Goal: Transaction & Acquisition: Purchase product/service

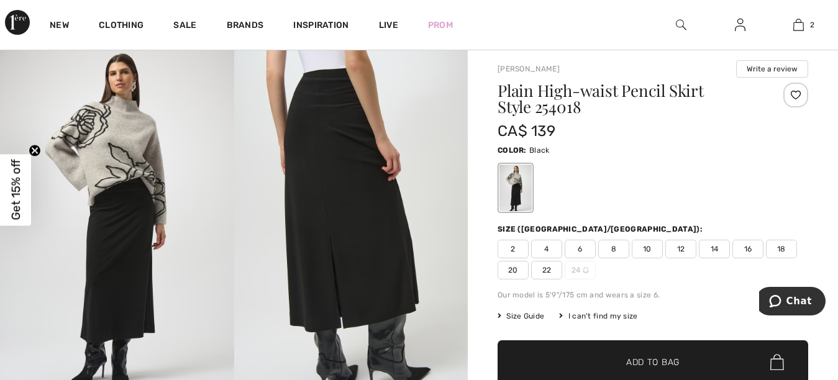
scroll to position [106, 0]
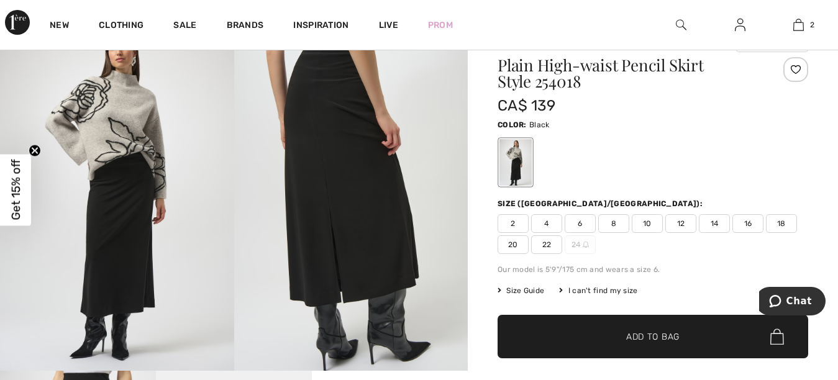
click at [123, 253] on img at bounding box center [117, 195] width 234 height 350
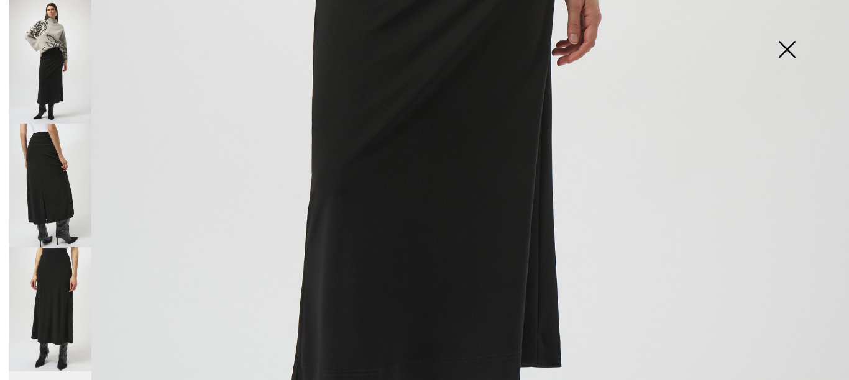
scroll to position [678, 0]
click at [50, 288] on img at bounding box center [50, 309] width 83 height 124
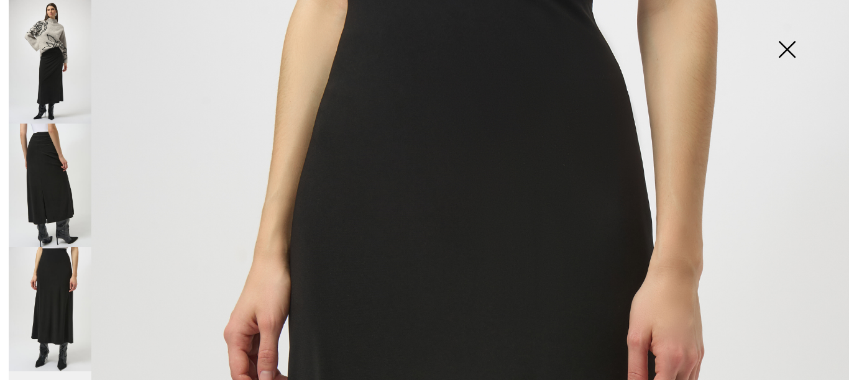
scroll to position [13, 0]
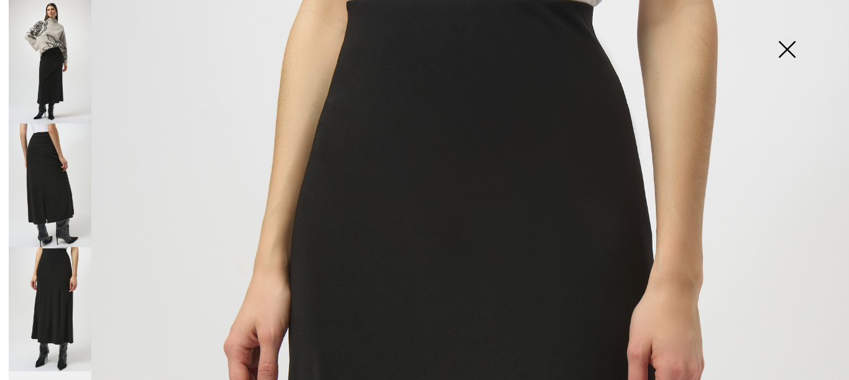
click at [65, 196] on img at bounding box center [50, 186] width 83 height 124
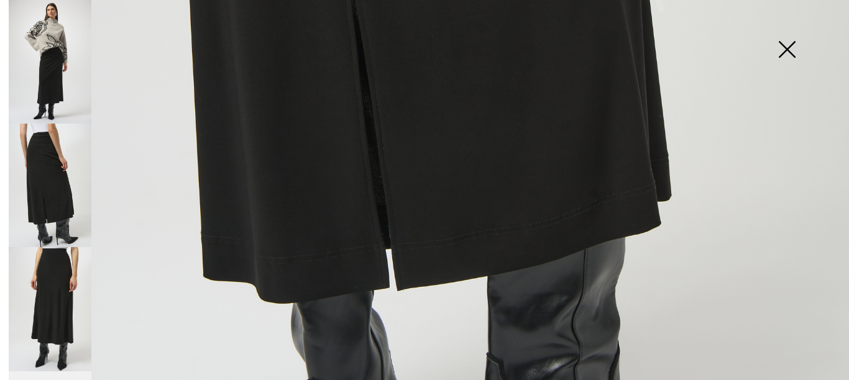
scroll to position [876, 0]
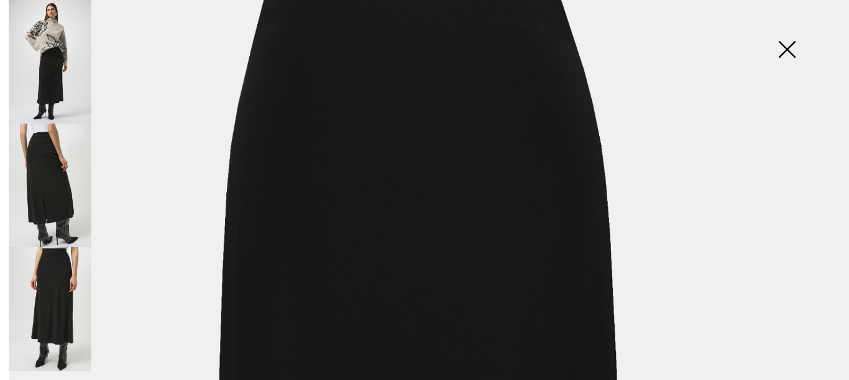
scroll to position [165, 0]
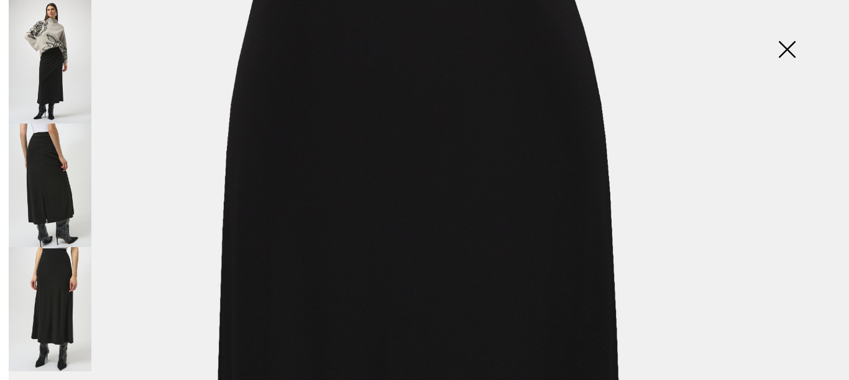
click at [787, 48] on img at bounding box center [787, 51] width 62 height 64
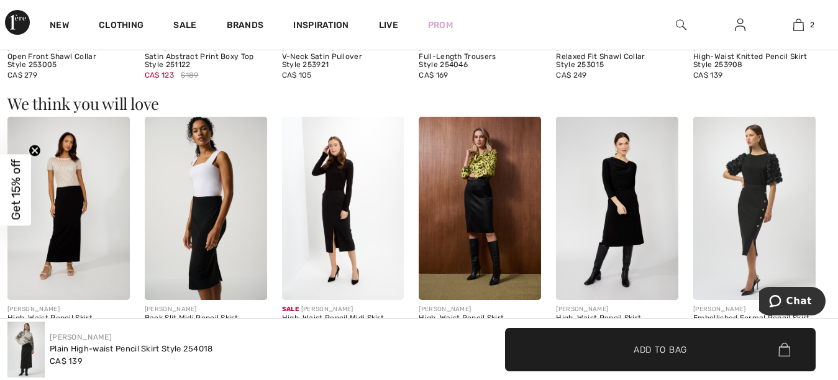
scroll to position [1025, 0]
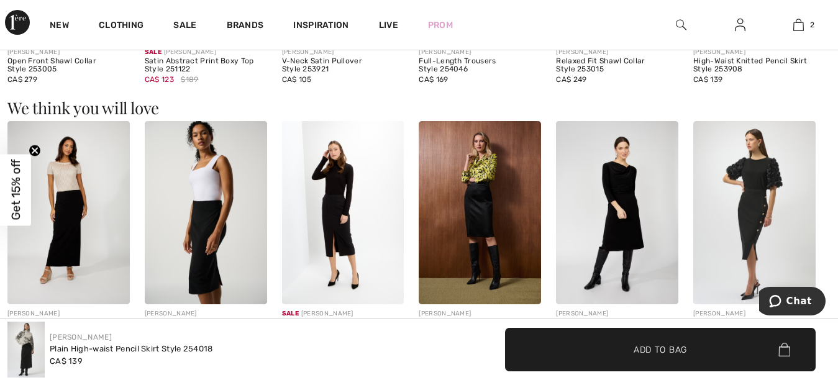
click at [733, 178] on img at bounding box center [754, 212] width 122 height 183
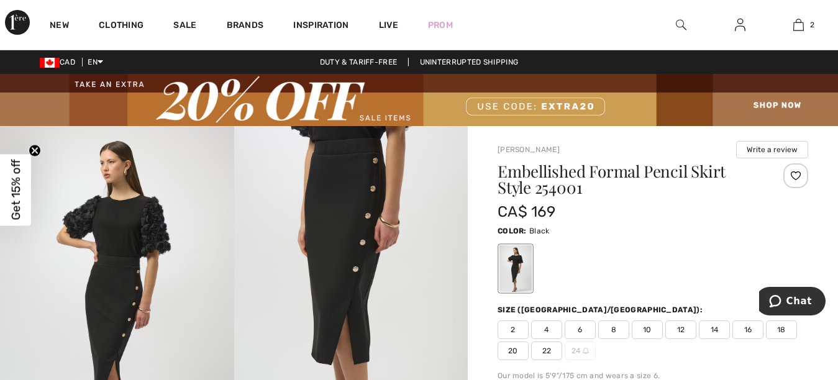
click at [126, 224] on img at bounding box center [117, 301] width 234 height 350
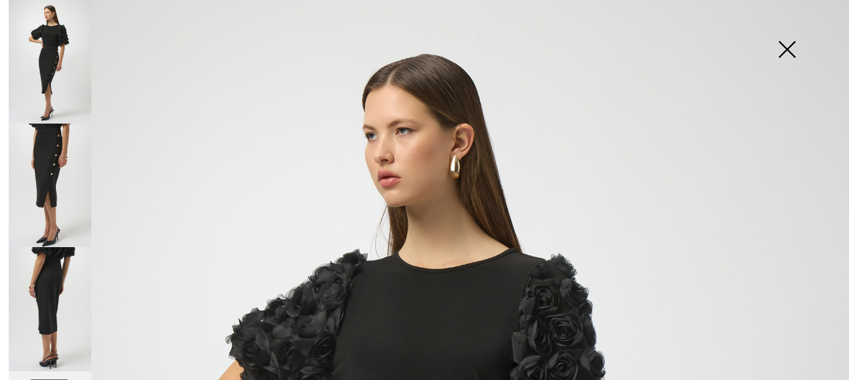
click at [781, 50] on img at bounding box center [787, 51] width 62 height 64
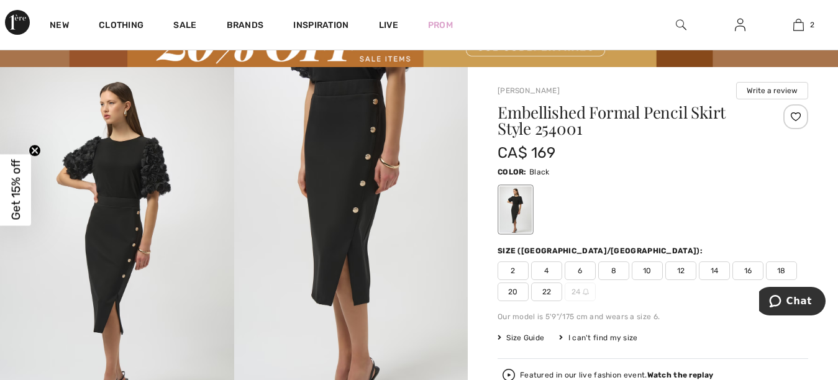
scroll to position [10, 0]
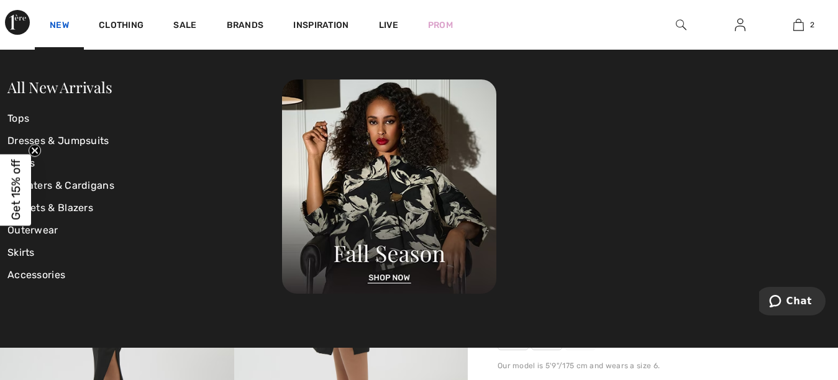
click at [59, 20] on link "New" at bounding box center [59, 26] width 19 height 13
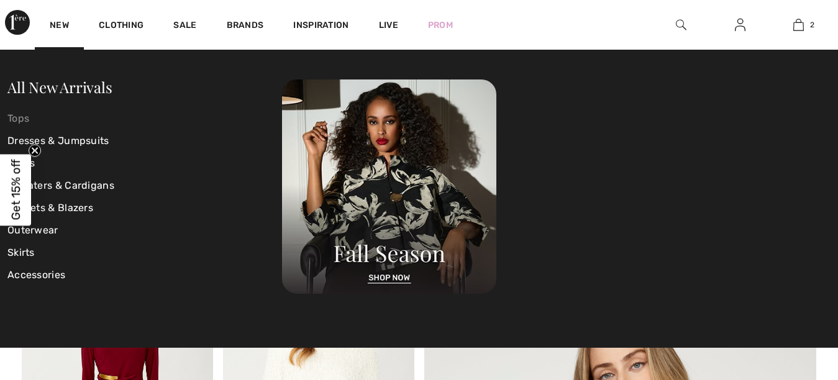
click at [19, 119] on link "Tops" at bounding box center [144, 119] width 275 height 22
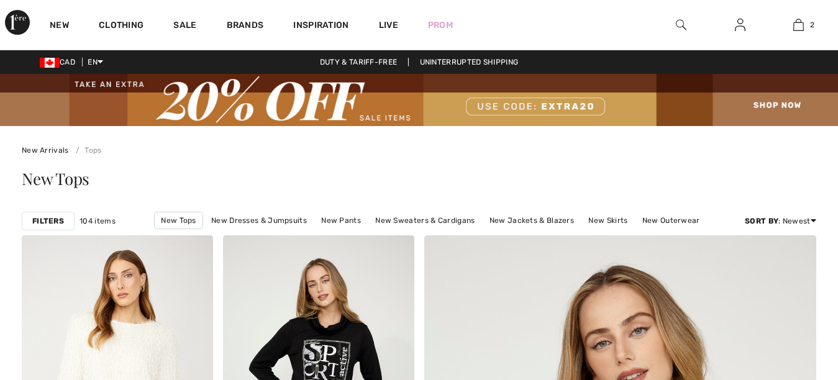
scroll to position [544, 0]
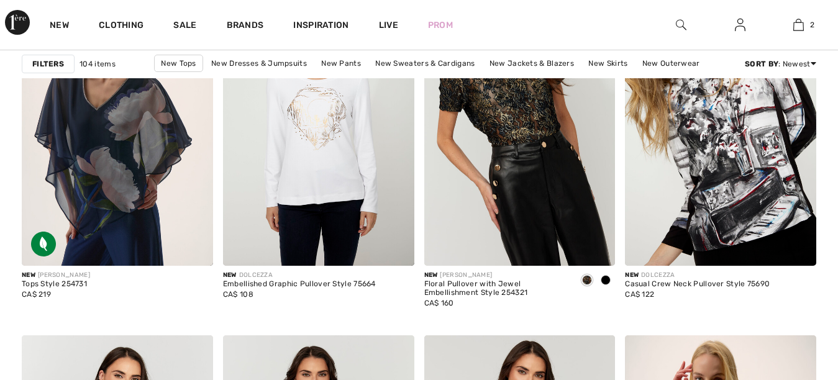
checkbox input "true"
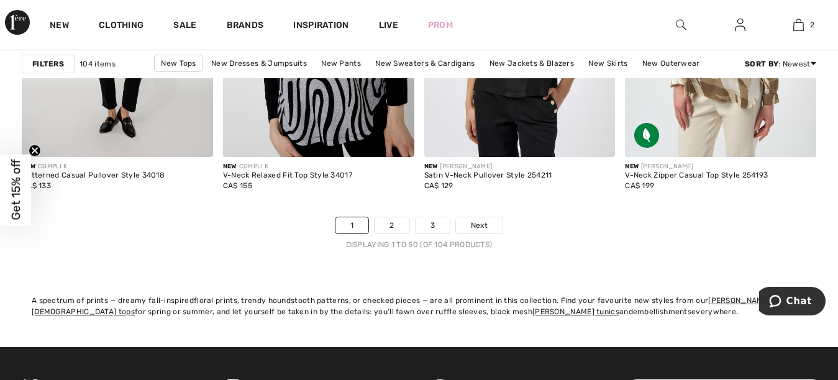
scroll to position [5440, 0]
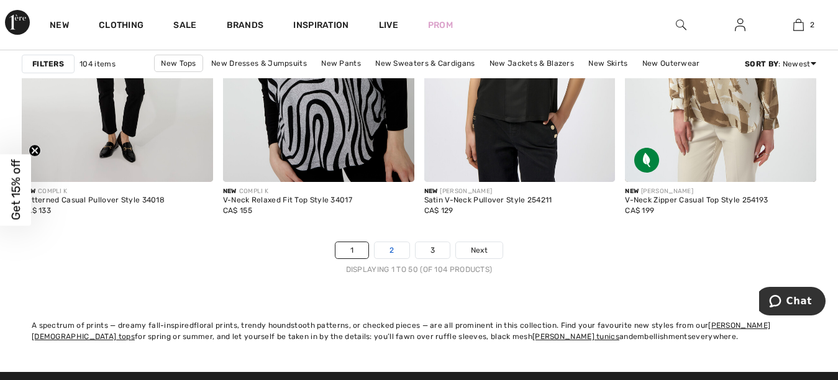
click at [399, 253] on link "2" at bounding box center [392, 250] width 34 height 16
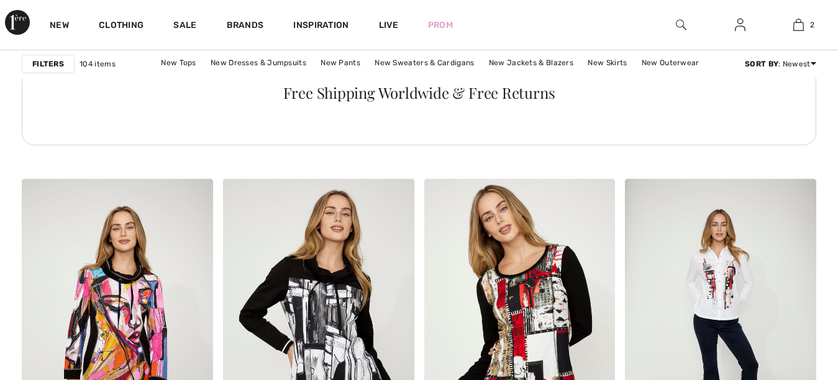
checkbox input "true"
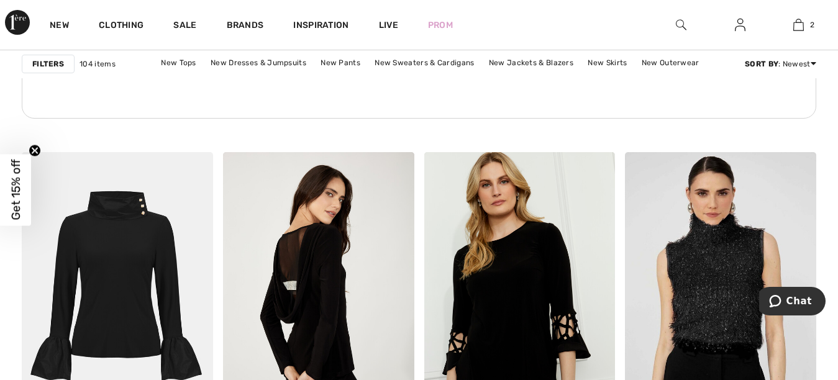
scroll to position [4486, 0]
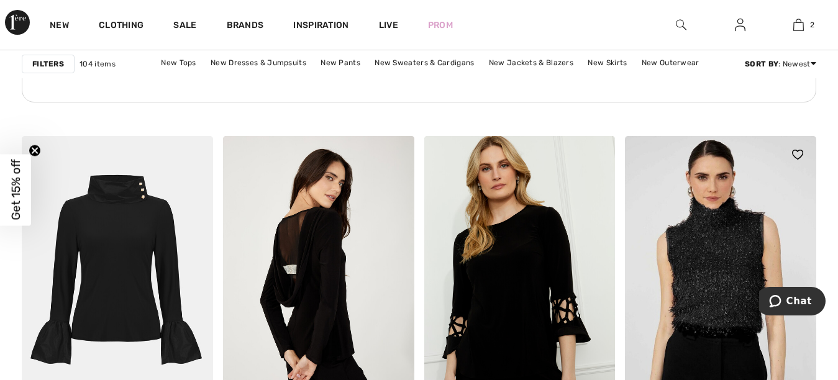
click at [702, 286] on img at bounding box center [720, 279] width 191 height 287
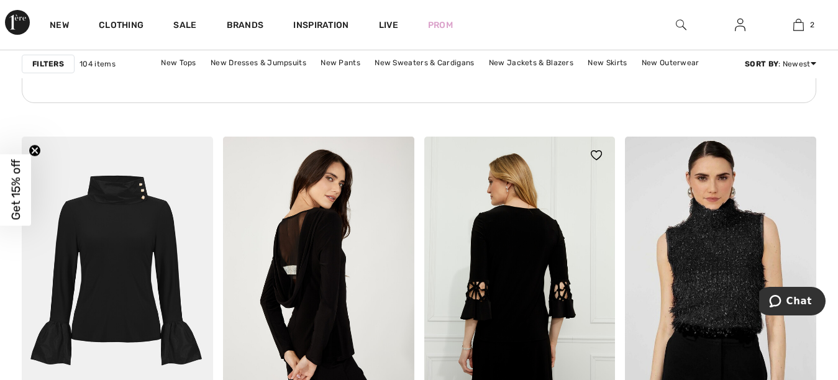
click at [502, 275] on img at bounding box center [519, 280] width 191 height 287
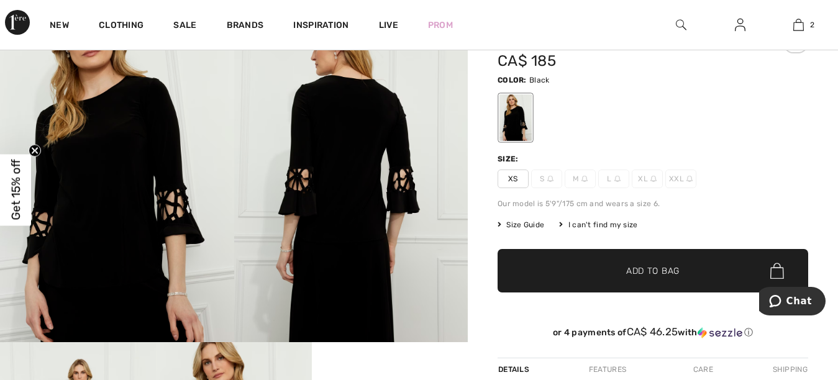
scroll to position [97, 0]
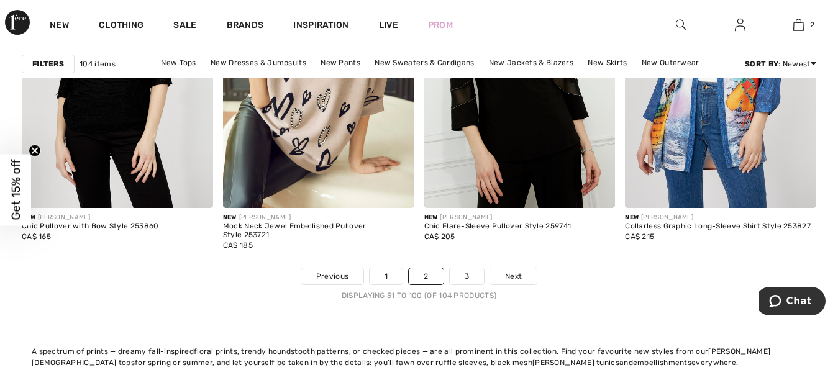
scroll to position [5397, 0]
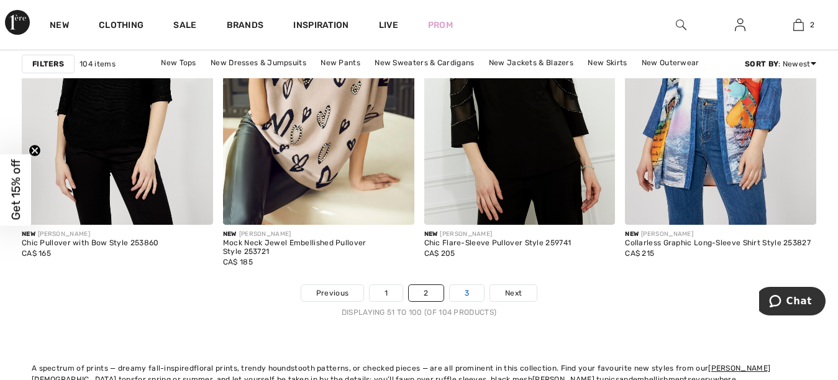
click at [463, 292] on link "3" at bounding box center [467, 293] width 34 height 16
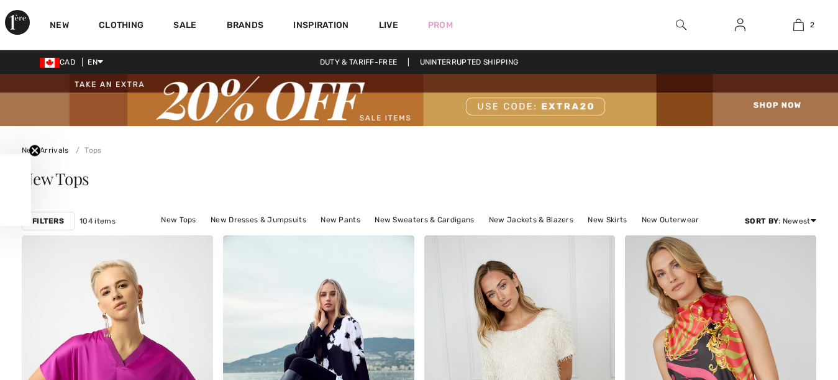
checkbox input "true"
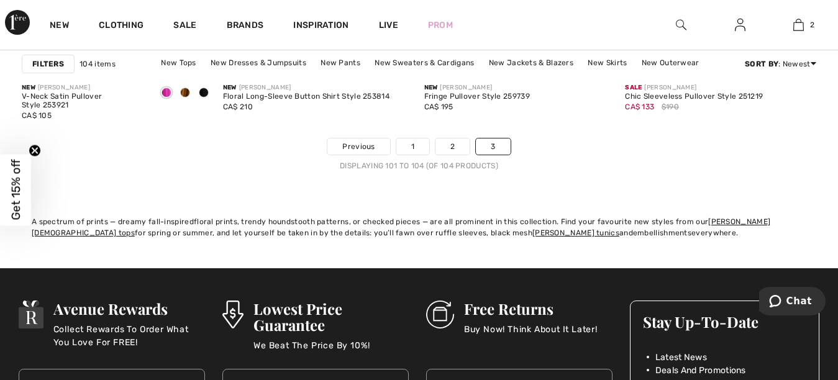
scroll to position [442, 0]
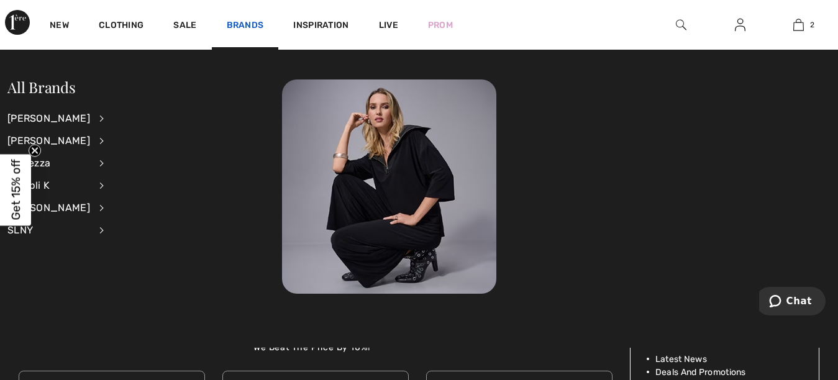
click at [236, 20] on link "Brands" at bounding box center [245, 26] width 37 height 13
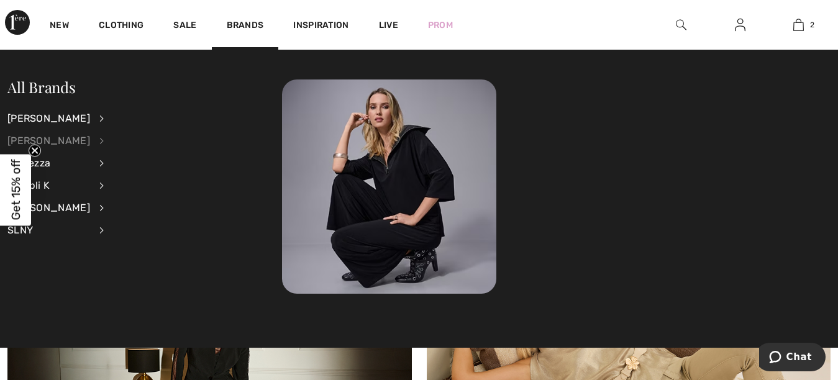
click at [39, 143] on div "[PERSON_NAME]" at bounding box center [48, 141] width 83 height 22
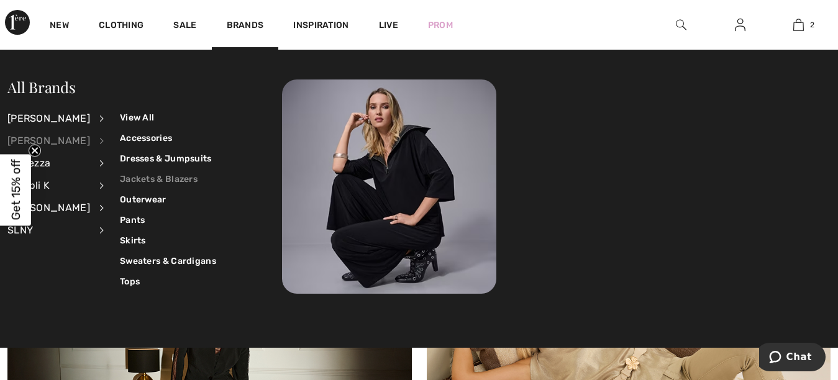
click at [149, 180] on link "Jackets & Blazers" at bounding box center [168, 179] width 96 height 21
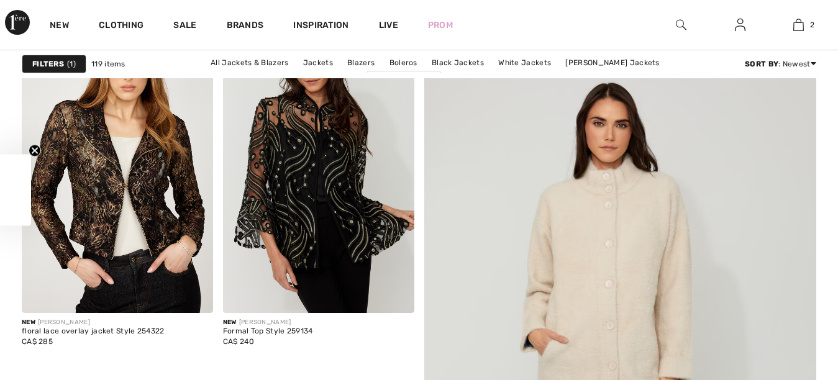
checkbox input "true"
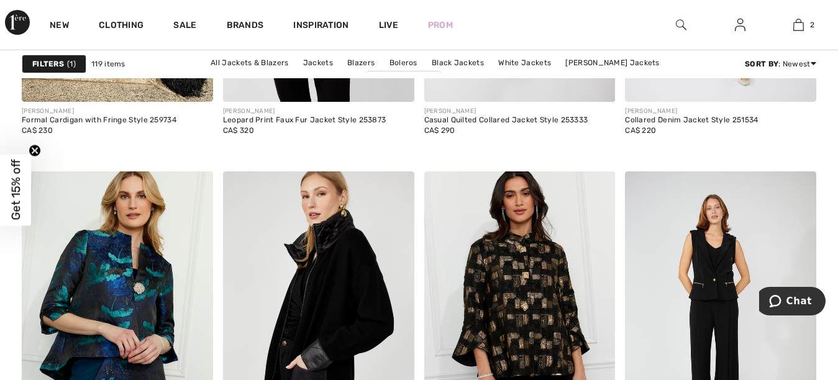
scroll to position [5213, 0]
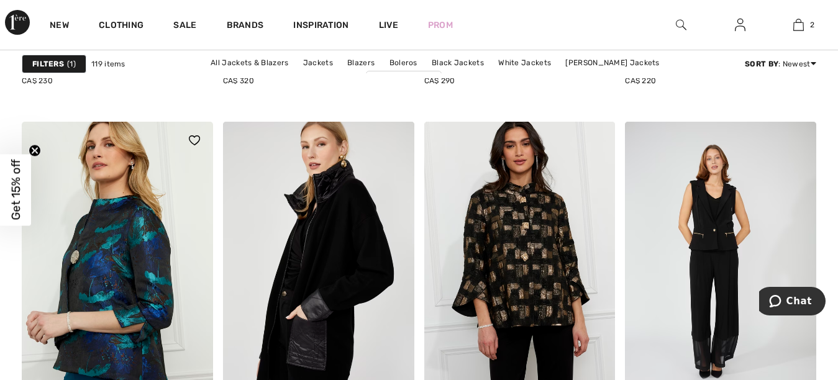
click at [118, 278] on img at bounding box center [117, 265] width 191 height 287
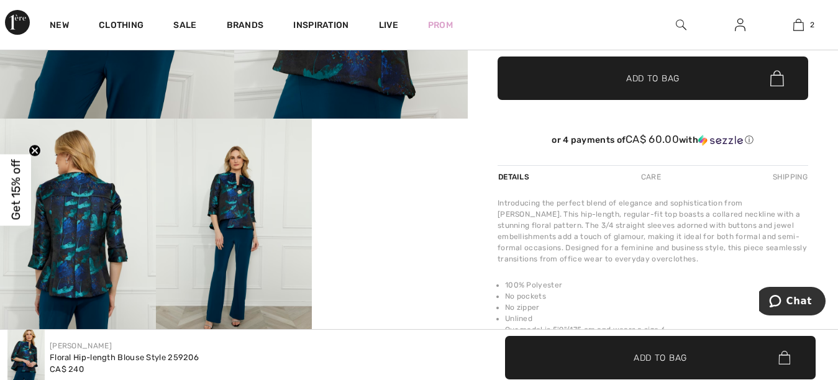
scroll to position [258, 0]
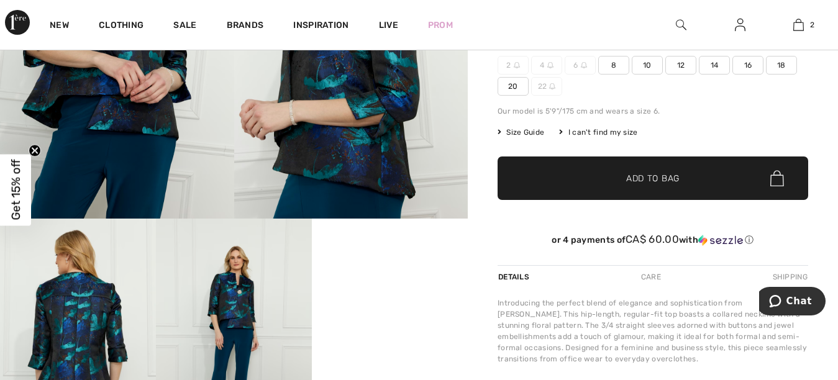
click at [714, 65] on span "14" at bounding box center [714, 65] width 31 height 19
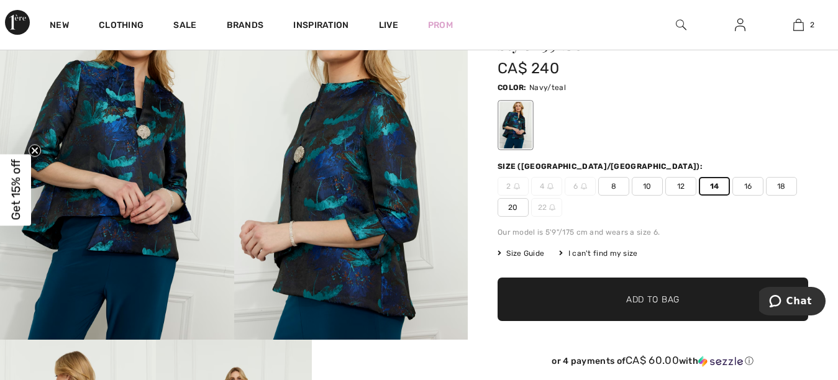
scroll to position [169, 0]
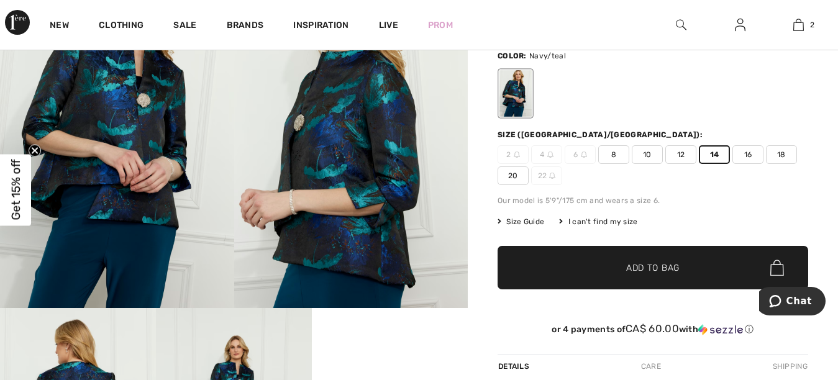
click at [636, 269] on span "Add to Bag" at bounding box center [652, 268] width 53 height 13
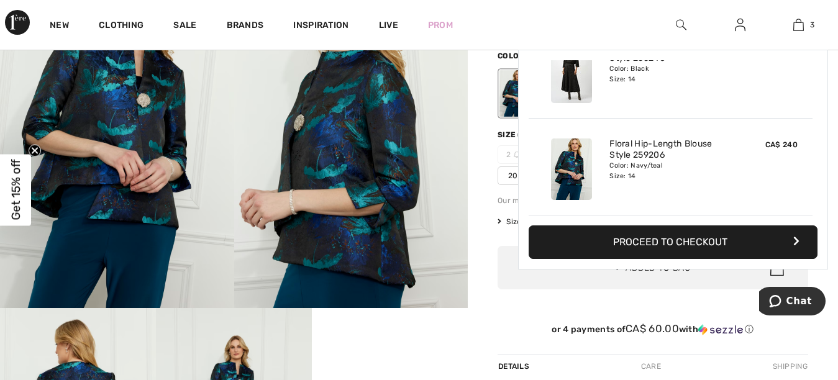
scroll to position [0, 0]
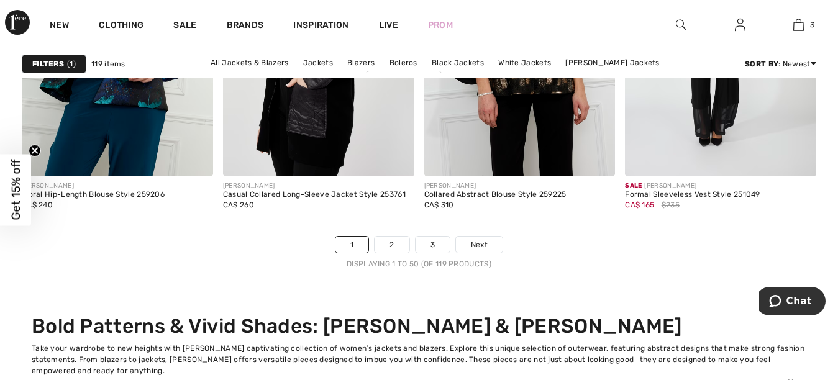
scroll to position [5412, 0]
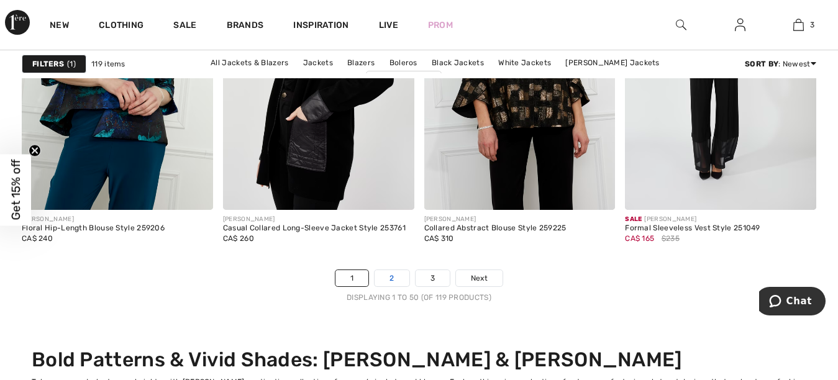
click at [393, 280] on link "2" at bounding box center [392, 278] width 34 height 16
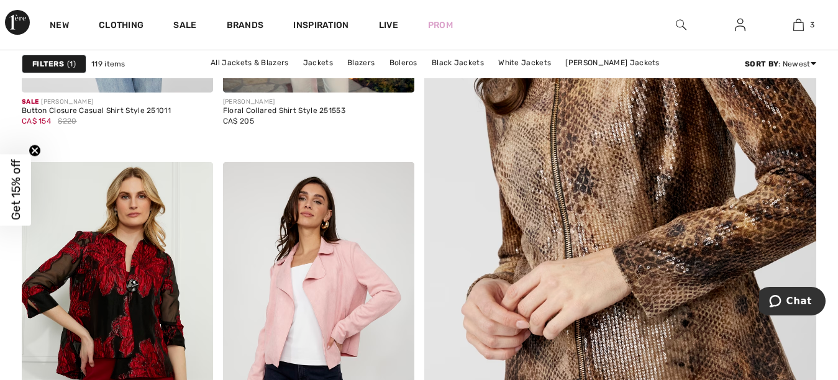
scroll to position [562, 0]
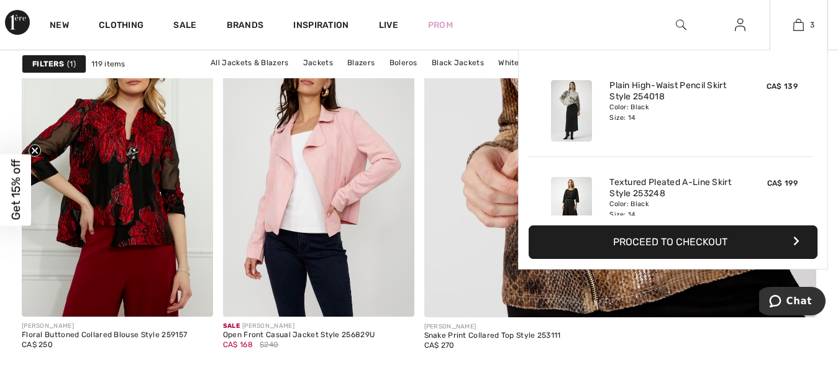
click at [826, 35] on div "3 Added to Bag Joseph Ribkoff Plain High-waist Pencil Skirt Style 254018 CA$ 13…" at bounding box center [799, 25] width 58 height 50
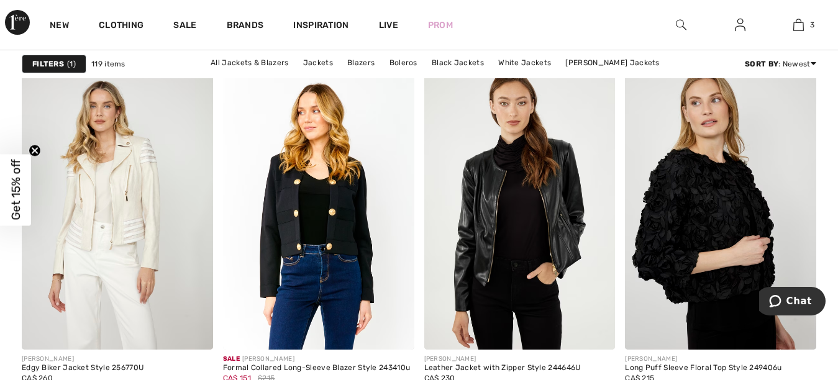
scroll to position [4046, 0]
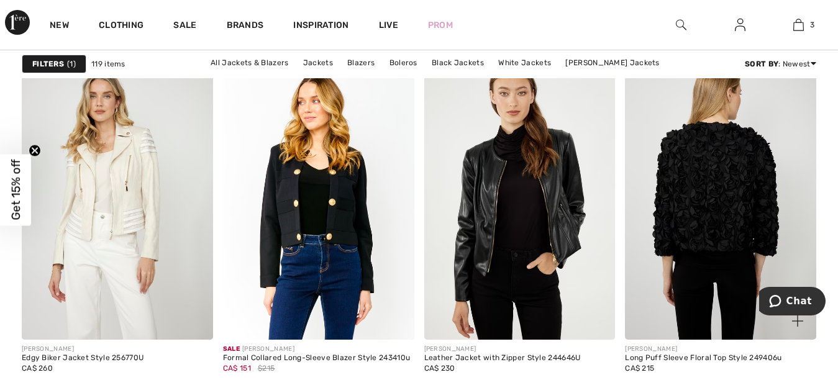
click at [687, 206] on img at bounding box center [720, 196] width 191 height 287
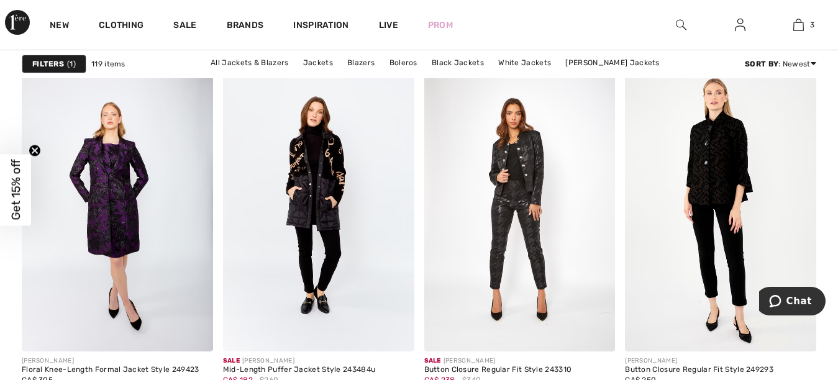
scroll to position [5348, 0]
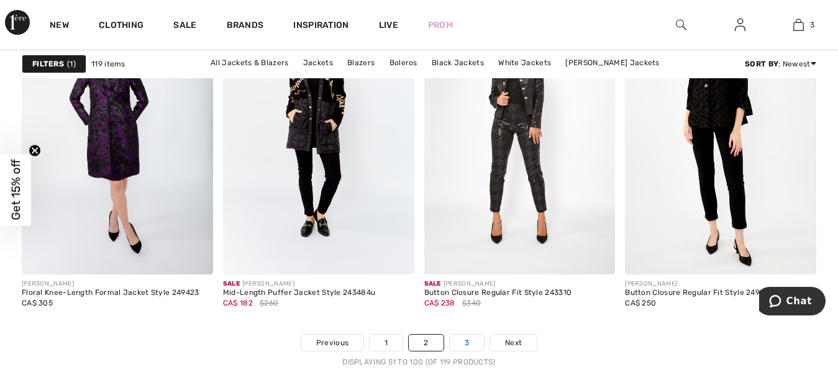
click at [468, 344] on link "3" at bounding box center [467, 343] width 34 height 16
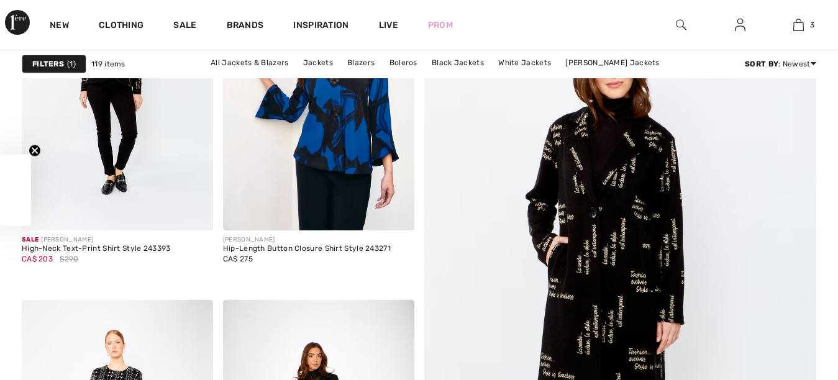
checkbox input "true"
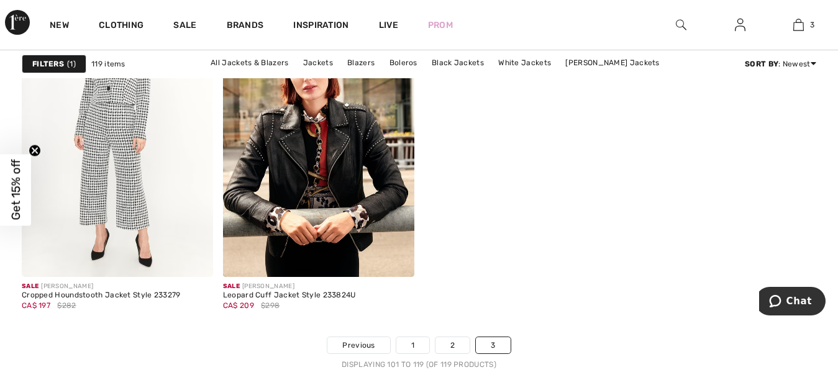
scroll to position [2179, 0]
